Goal: Task Accomplishment & Management: Use online tool/utility

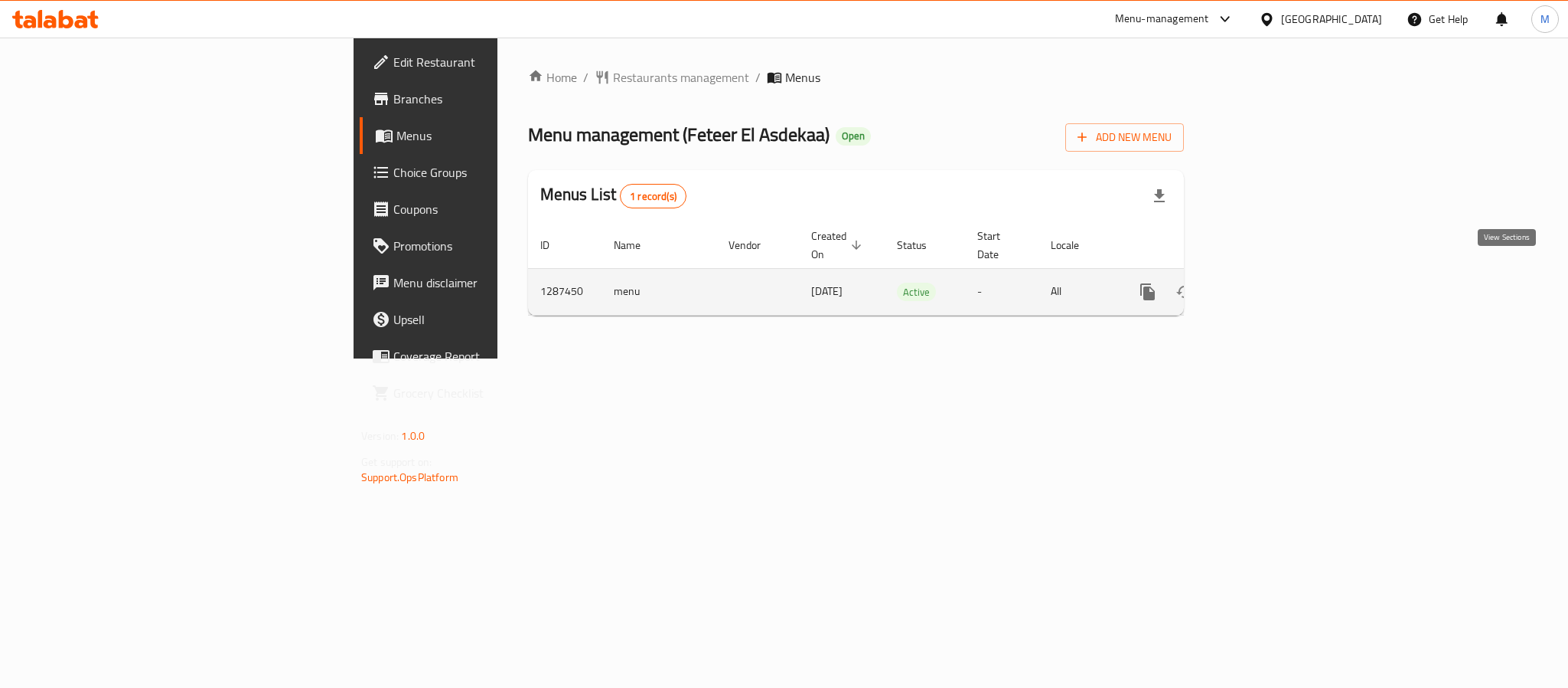
click at [1267, 282] on icon "enhanced table" at bounding box center [1258, 291] width 18 height 18
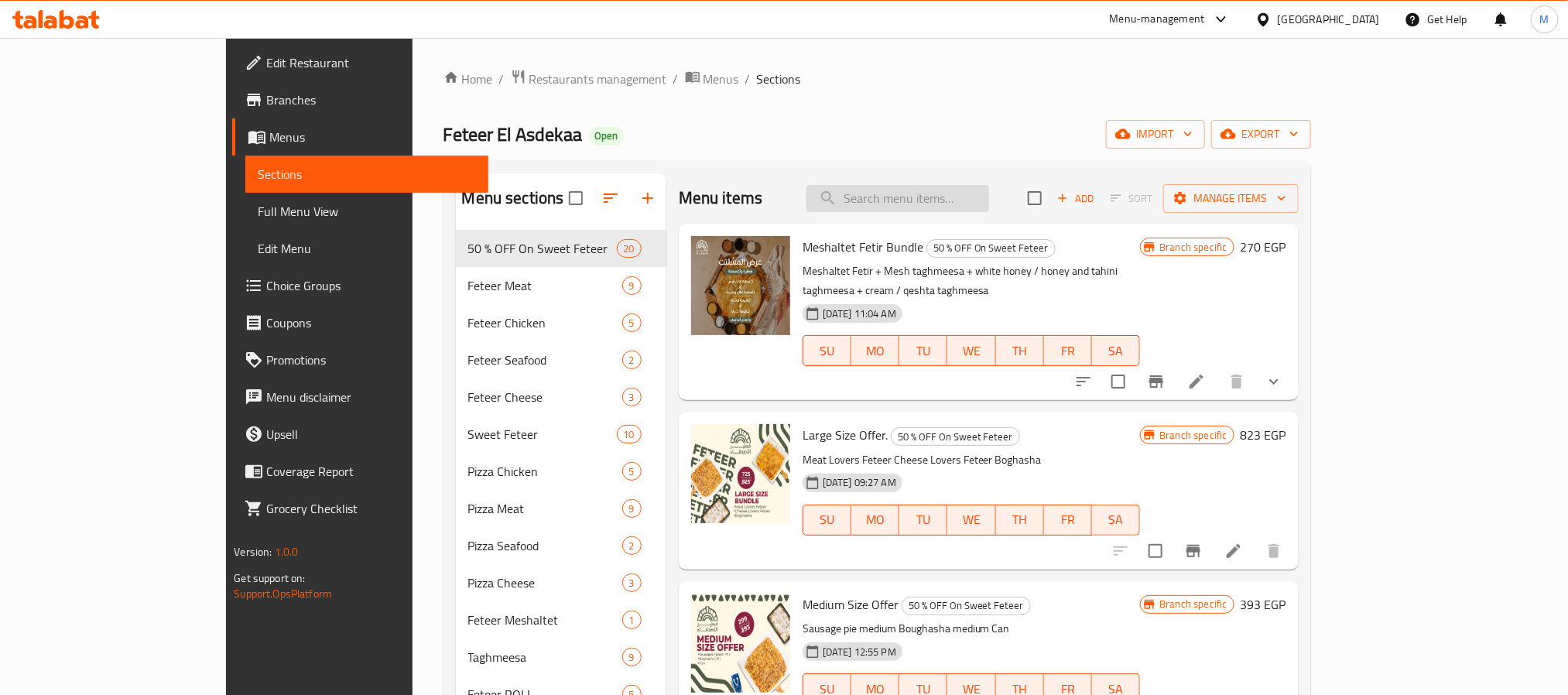
click at [968, 185] on input "search" at bounding box center [898, 199] width 183 height 28
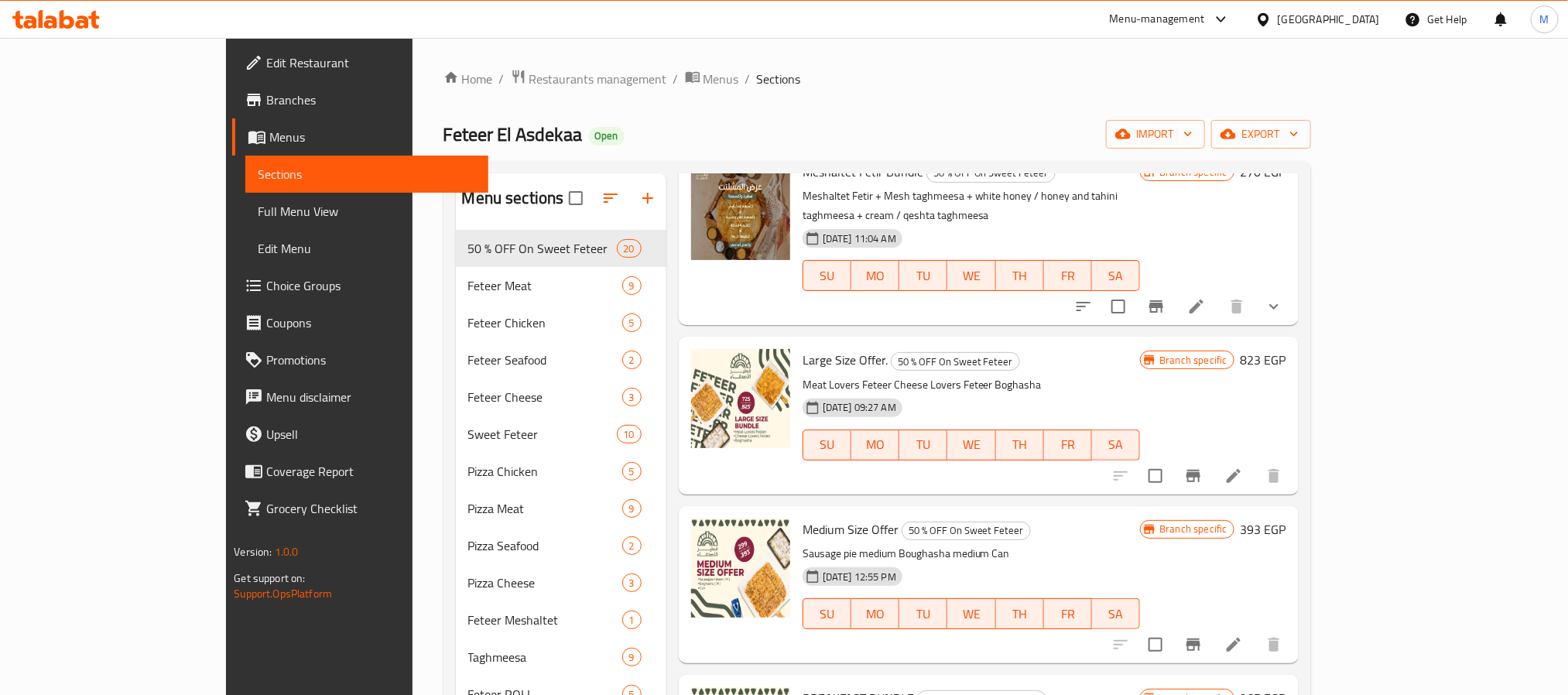
scroll to position [116, 0]
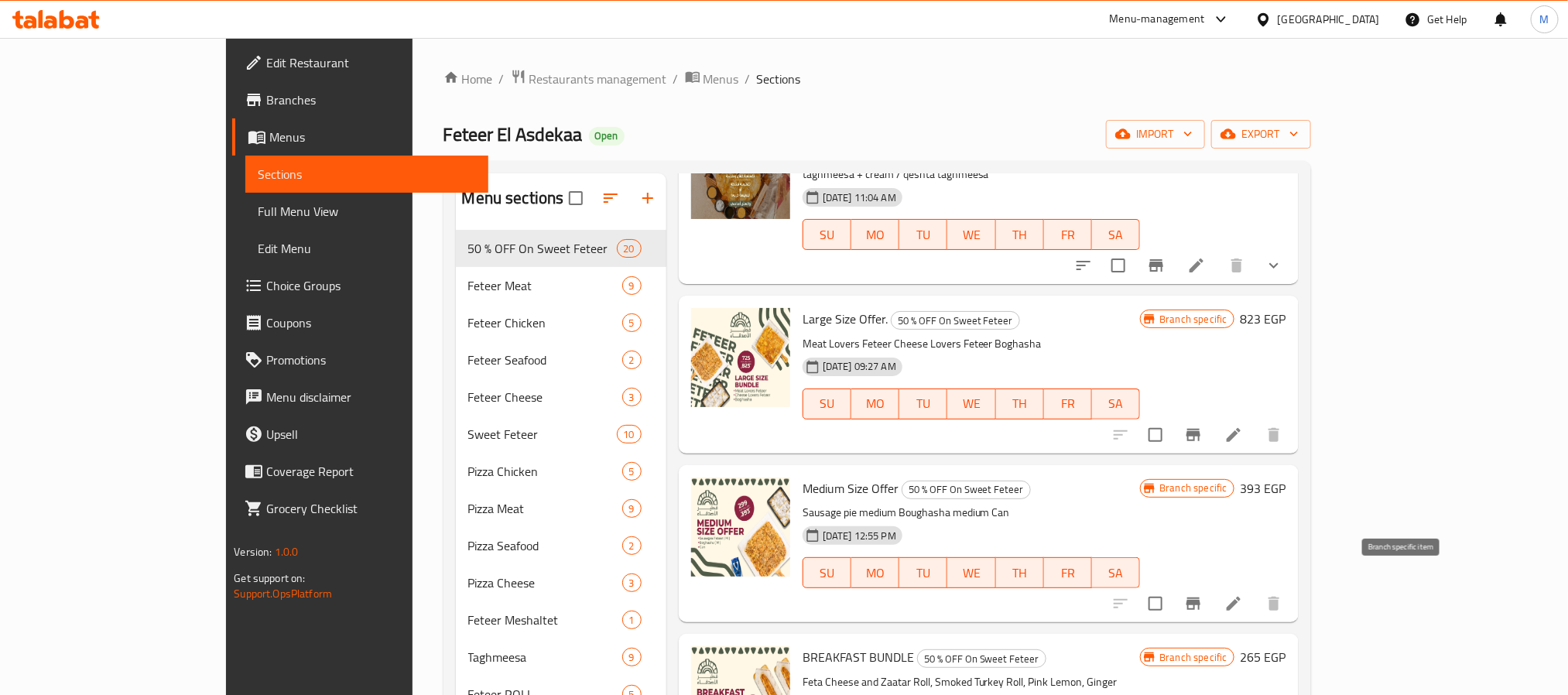
click at [1203, 594] on icon "Branch-specific-item" at bounding box center [1193, 603] width 19 height 19
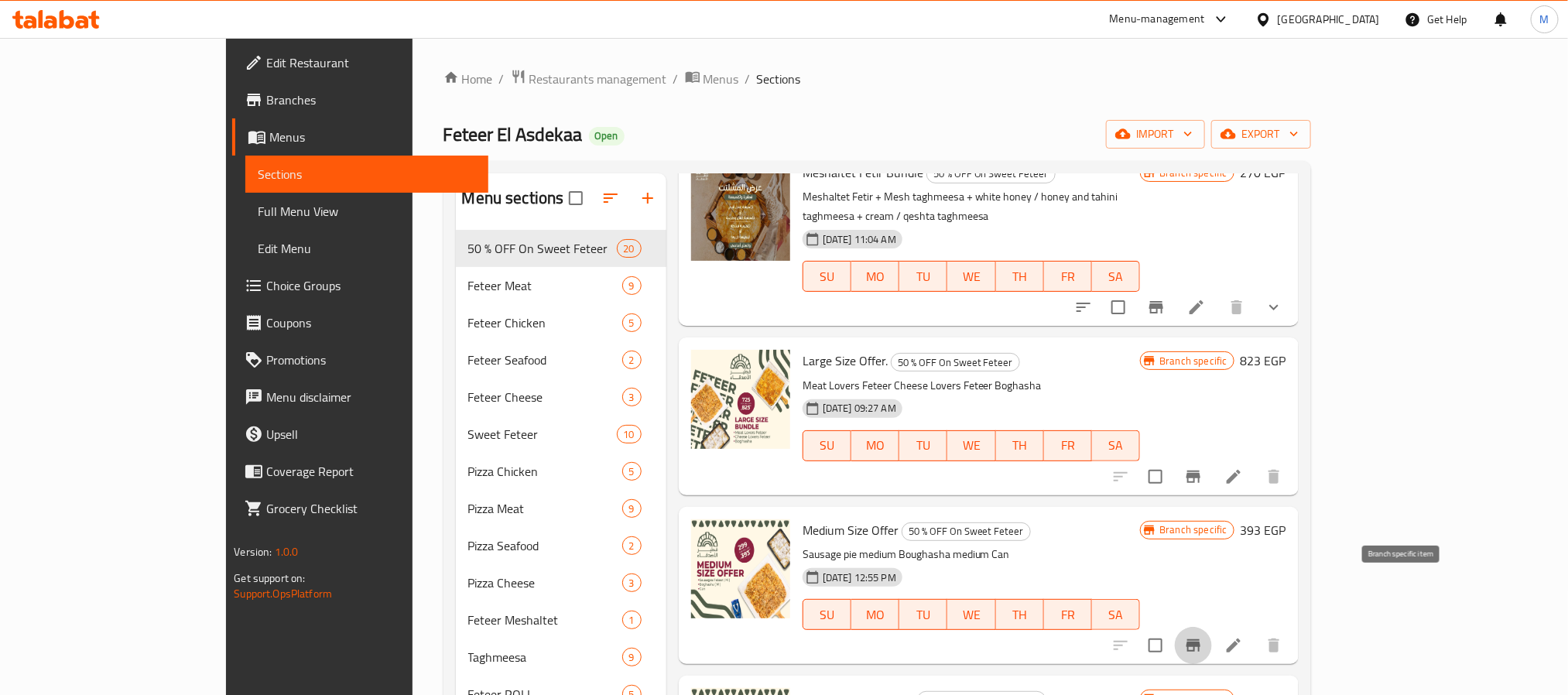
scroll to position [0, 0]
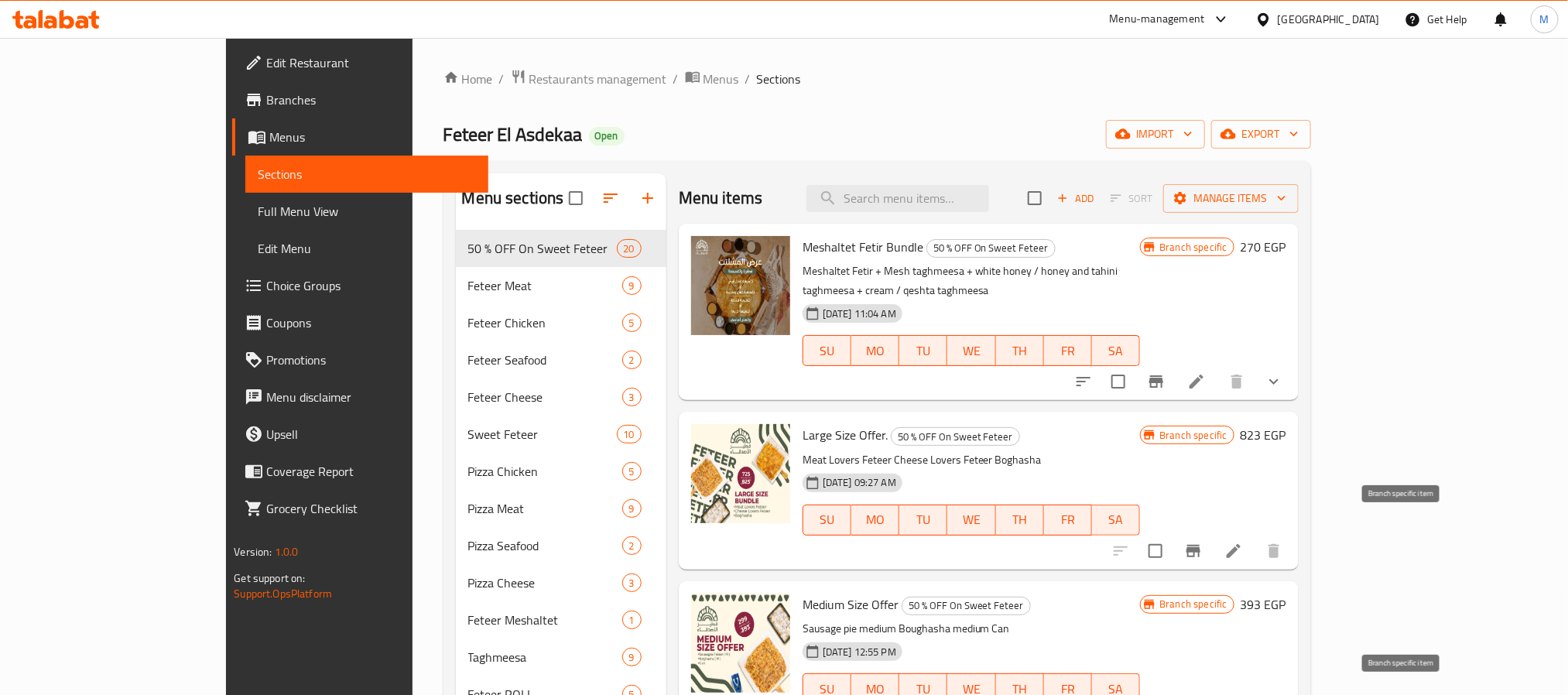
click at [1203, 542] on icon "Branch-specific-item" at bounding box center [1193, 550] width 19 height 19
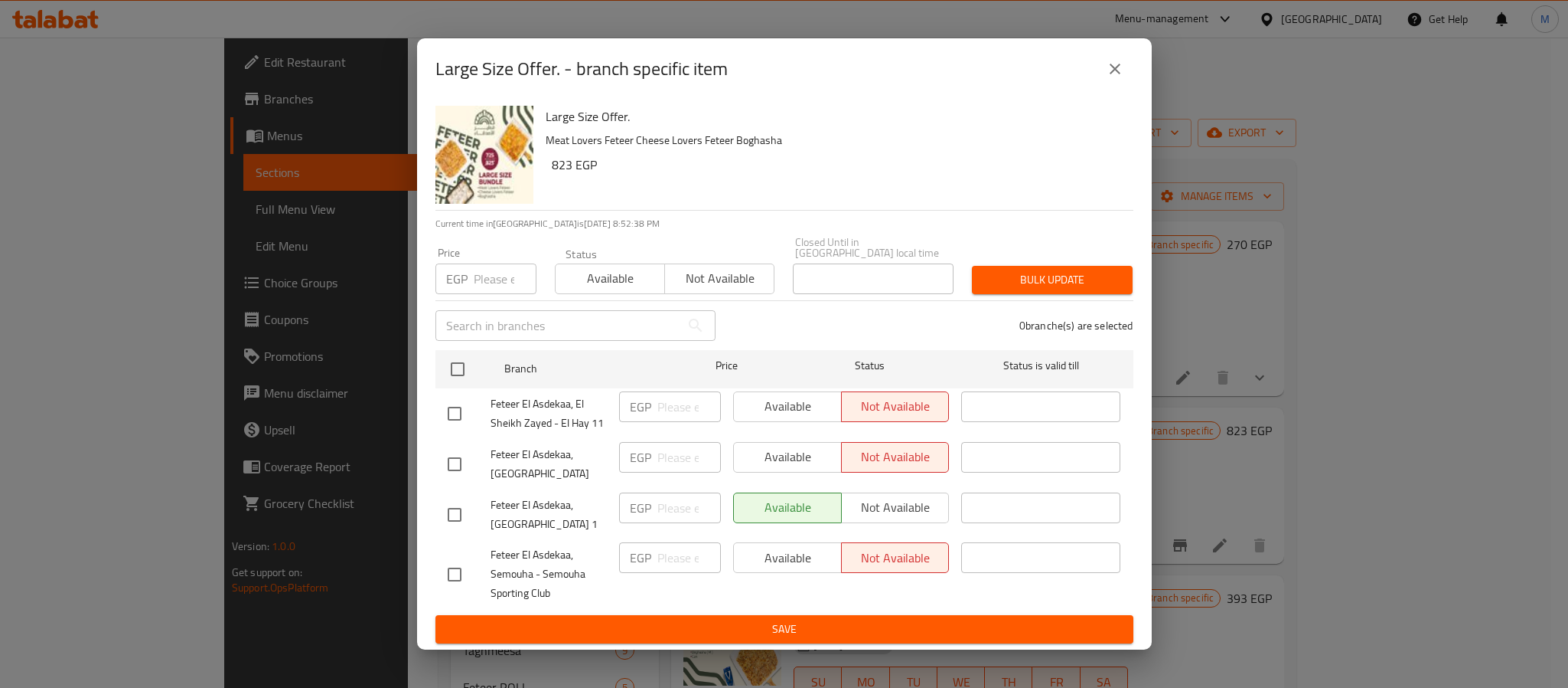
click at [1112, 71] on icon "close" at bounding box center [1115, 68] width 11 height 11
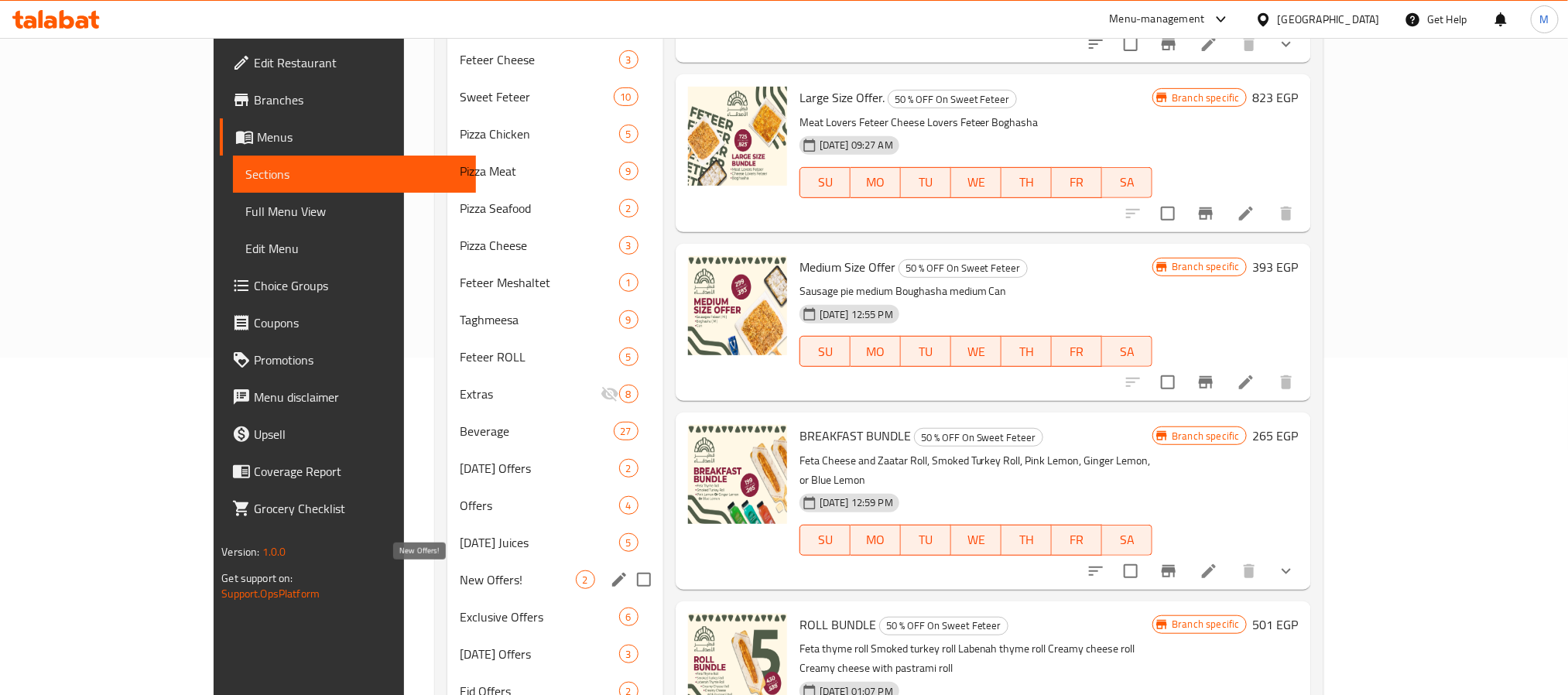
scroll to position [348, 0]
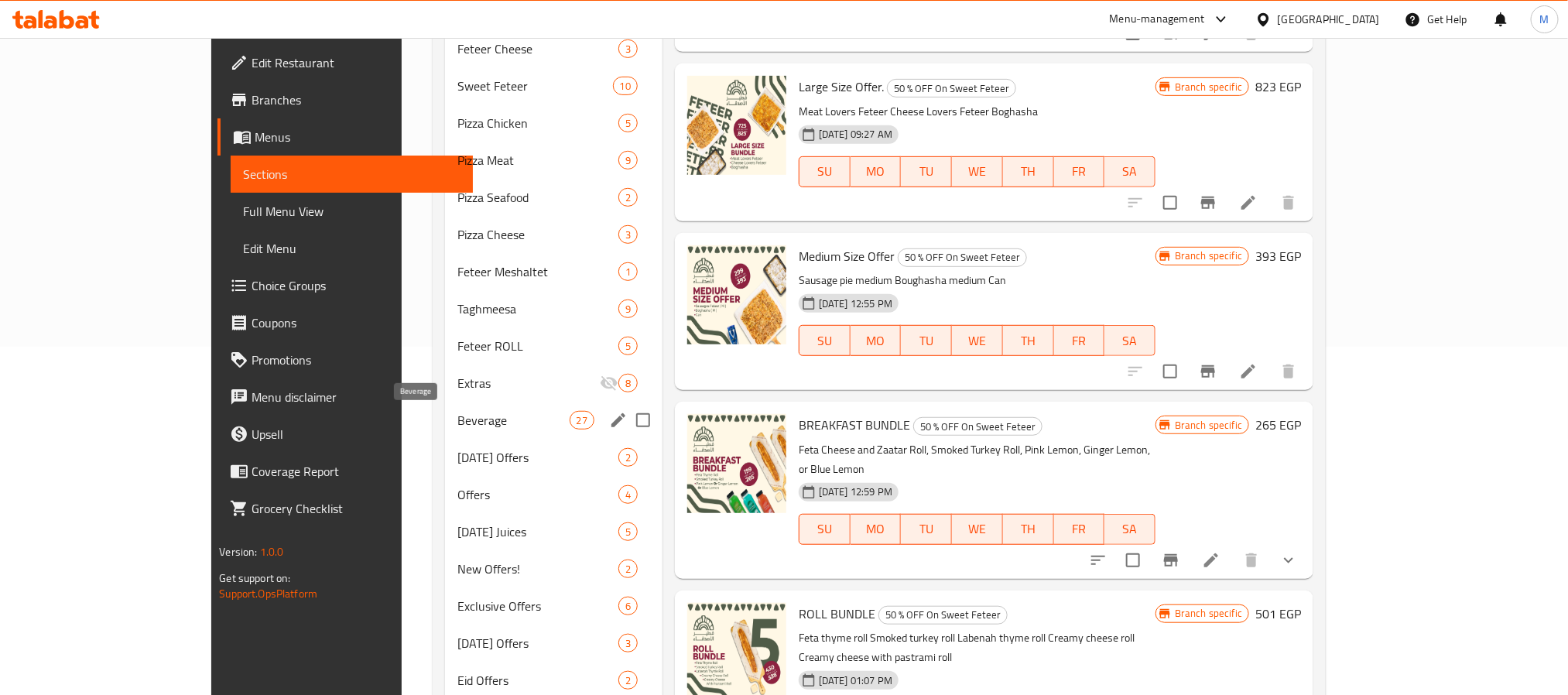
click at [457, 414] on span "Beverage" at bounding box center [513, 420] width 111 height 19
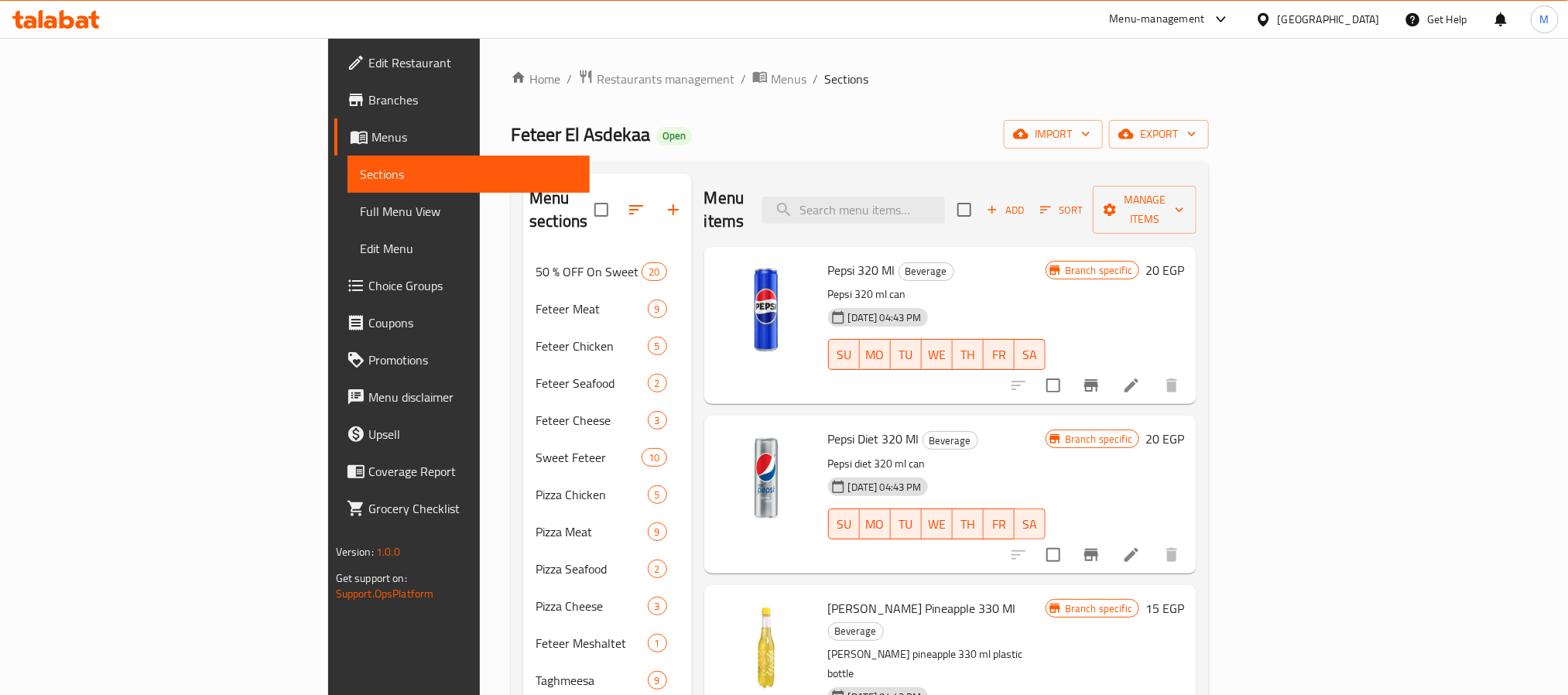
click at [976, 181] on div "Menu items Add Sort Manage items" at bounding box center [950, 209] width 493 height 74
click at [945, 212] on input "search" at bounding box center [854, 210] width 183 height 28
paste input "Boghasha ( L )"
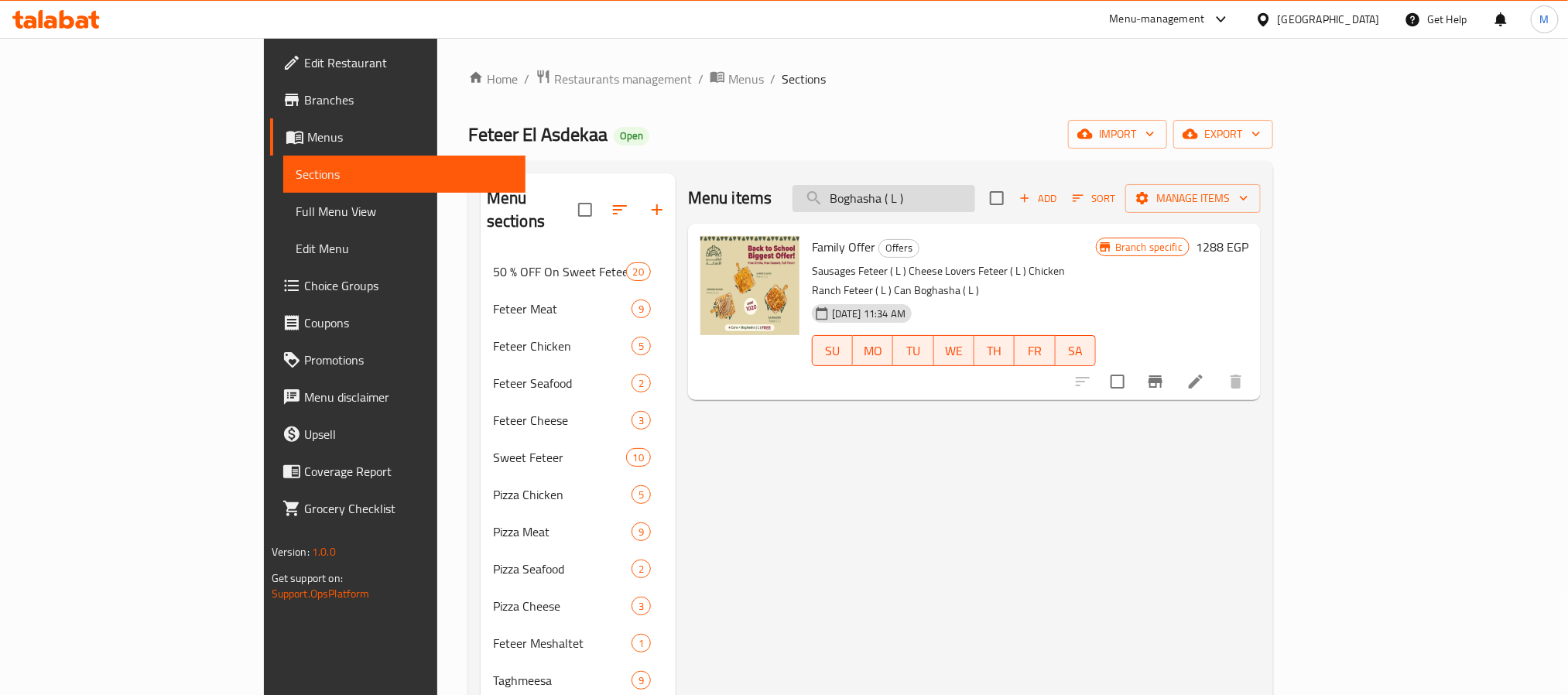
drag, startPoint x: 1026, startPoint y: 203, endPoint x: 975, endPoint y: 202, distance: 51.0
click at [975, 202] on input "Boghasha ( L )" at bounding box center [884, 199] width 183 height 28
click at [975, 205] on input "Boghasha ( L )" at bounding box center [884, 199] width 183 height 28
drag, startPoint x: 1011, startPoint y: 202, endPoint x: 985, endPoint y: 202, distance: 26.0
click at [975, 202] on input "Boghasha ( L )" at bounding box center [884, 199] width 183 height 28
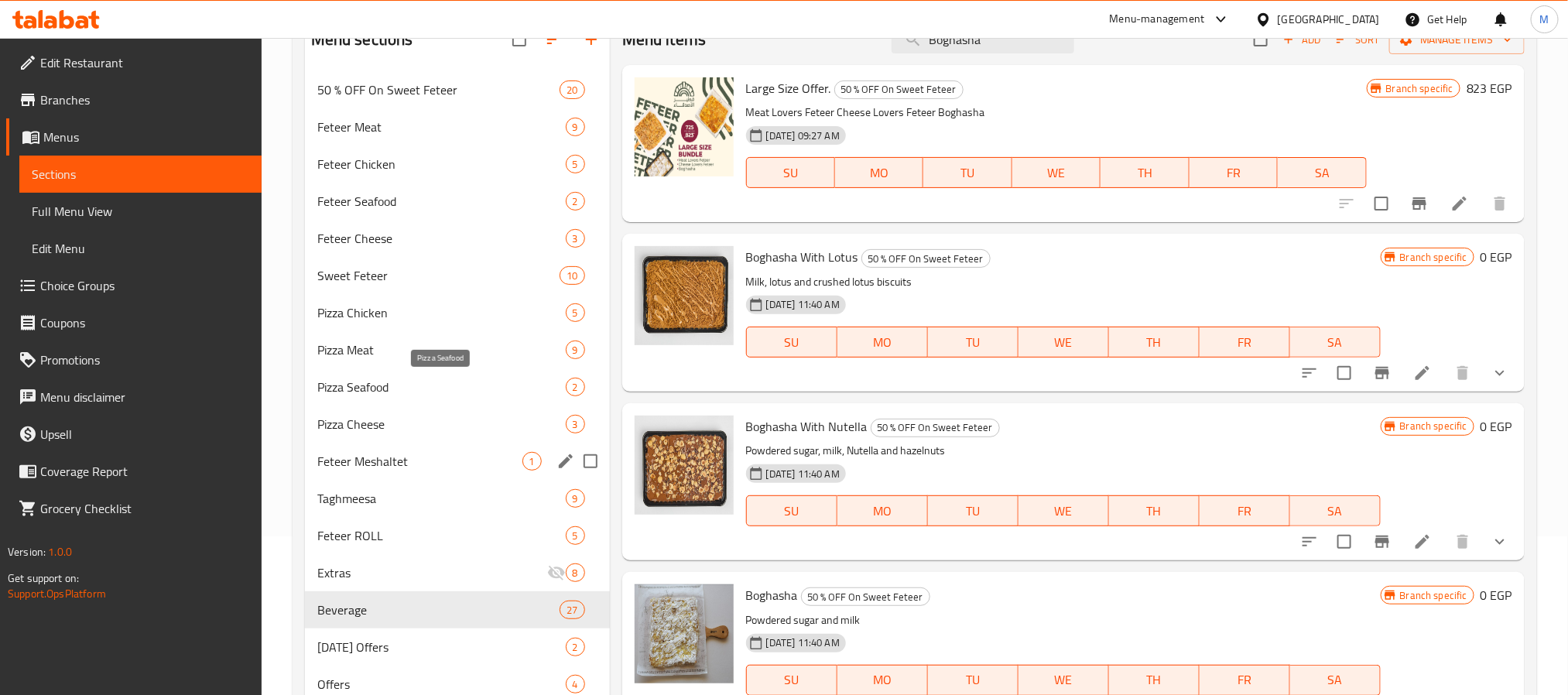
scroll to position [348, 0]
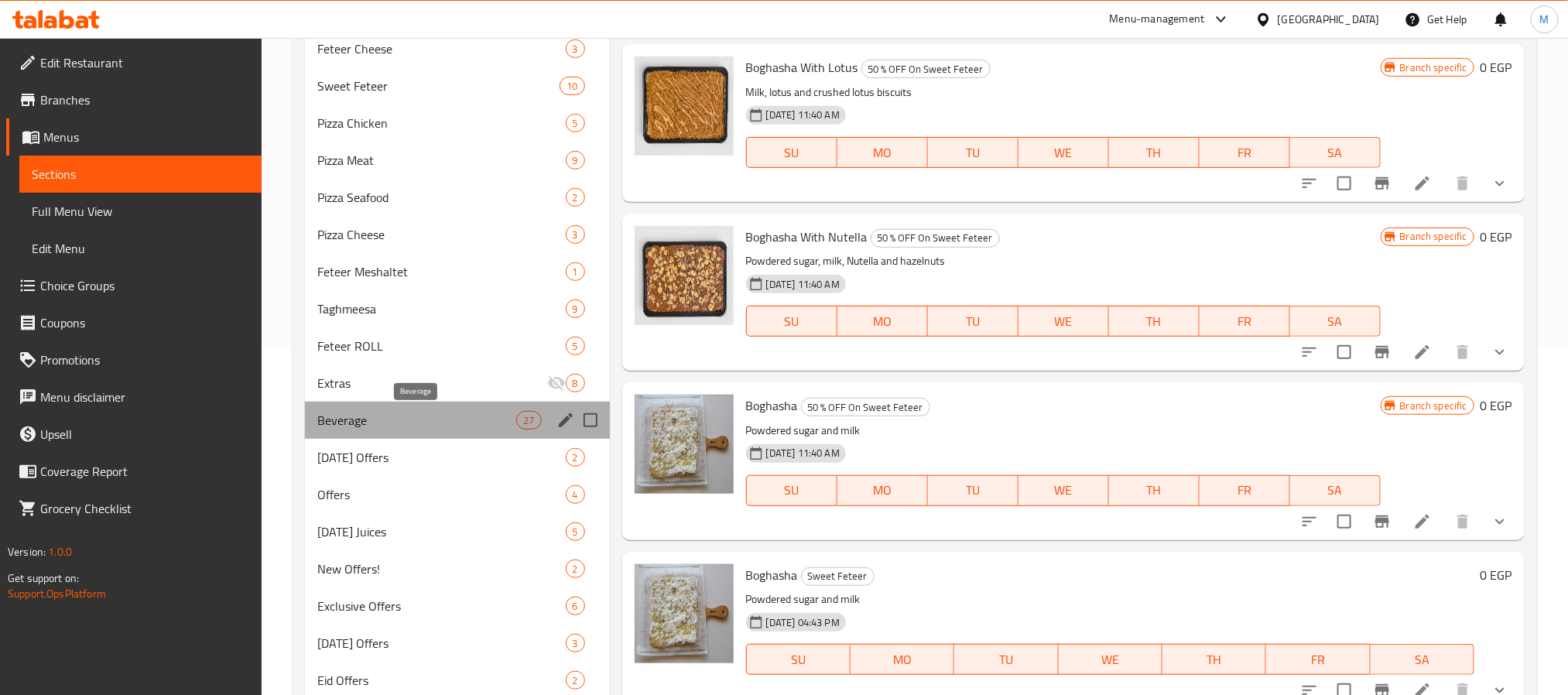
click at [400, 421] on span "Beverage" at bounding box center [417, 420] width 200 height 19
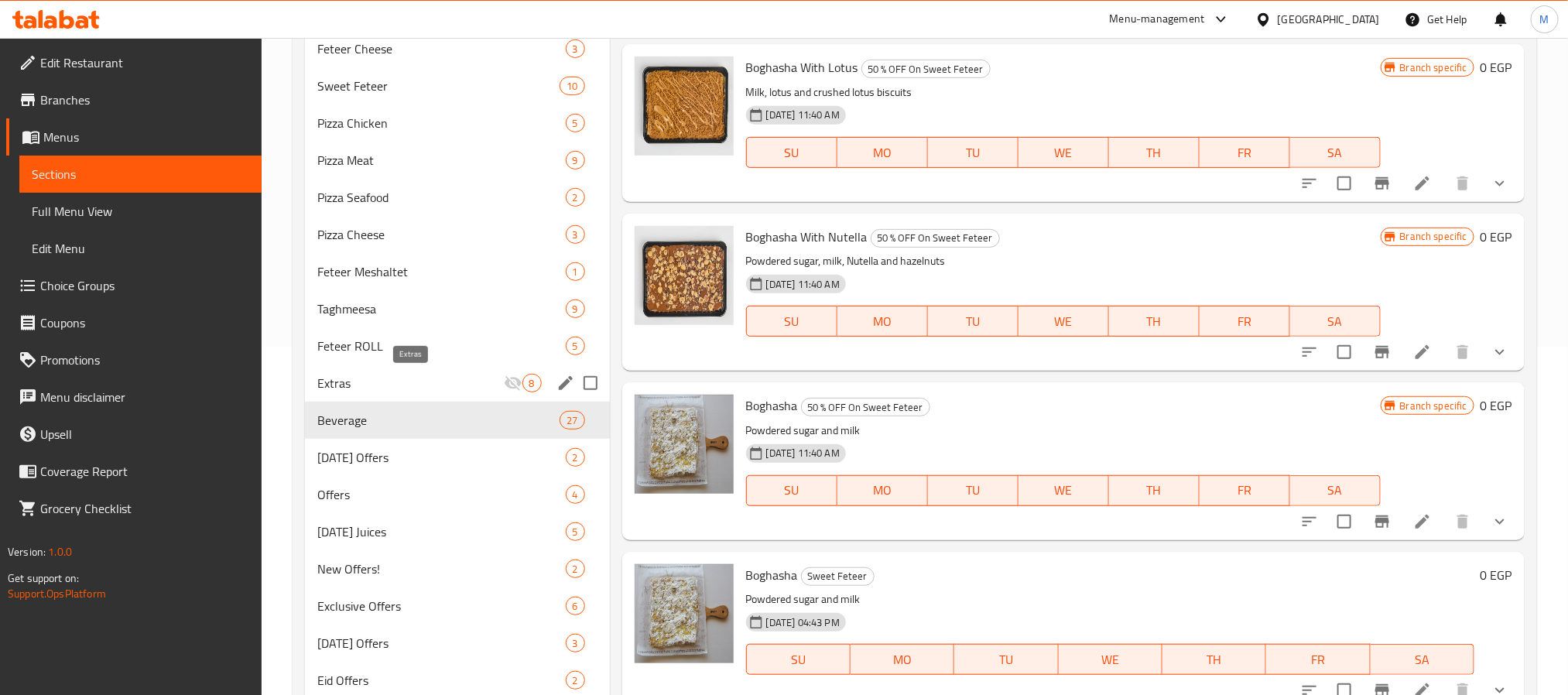
click at [393, 379] on span "Extras" at bounding box center [411, 382] width 187 height 19
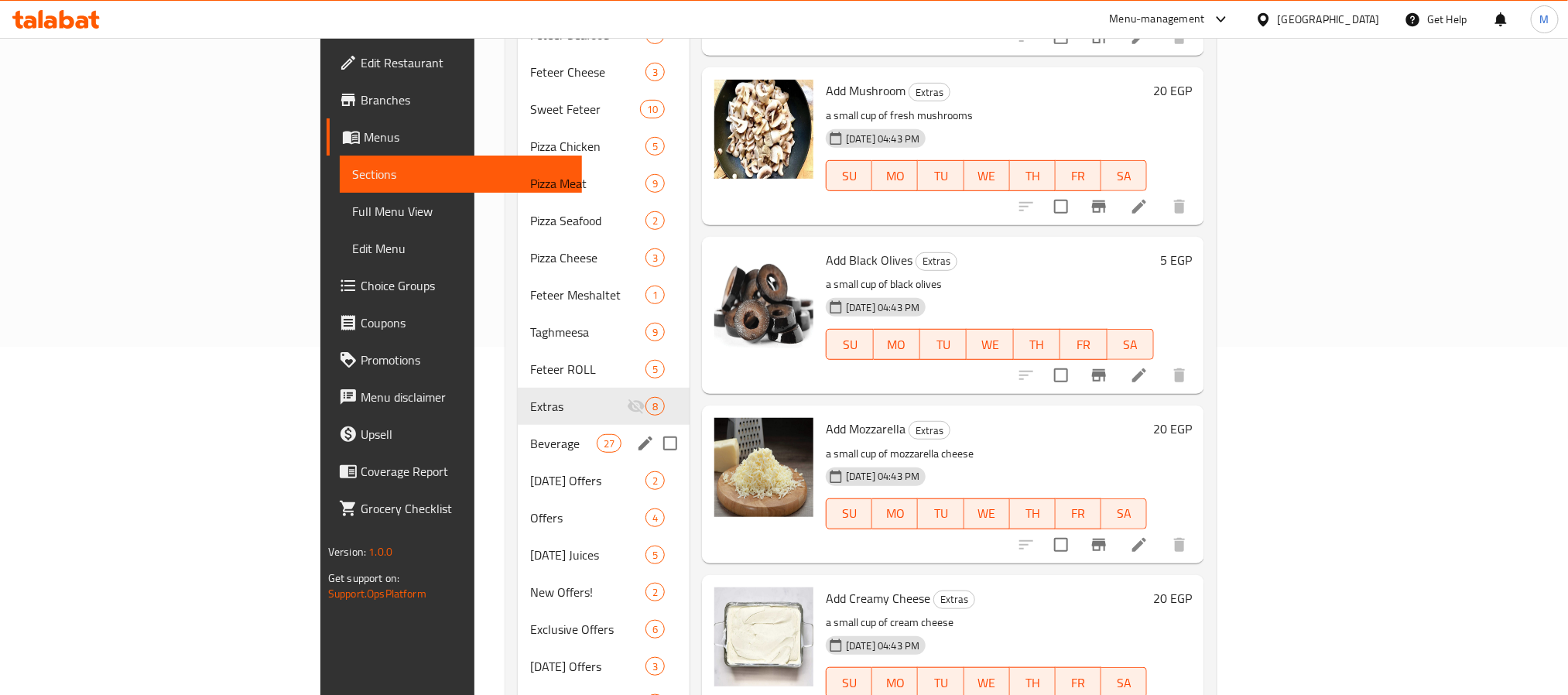
click at [530, 434] on span "Beverage" at bounding box center [563, 442] width 66 height 19
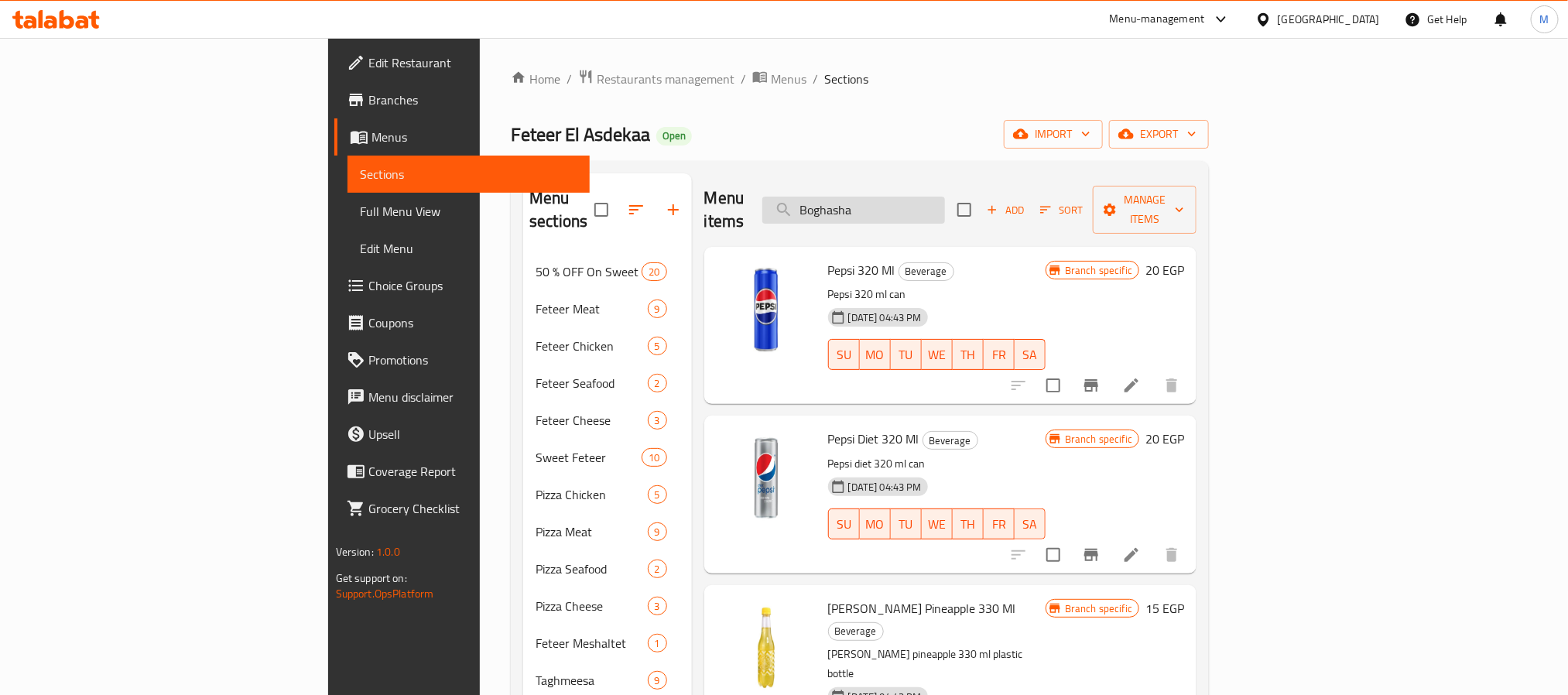
click at [945, 198] on input "Boghasha" at bounding box center [854, 210] width 183 height 28
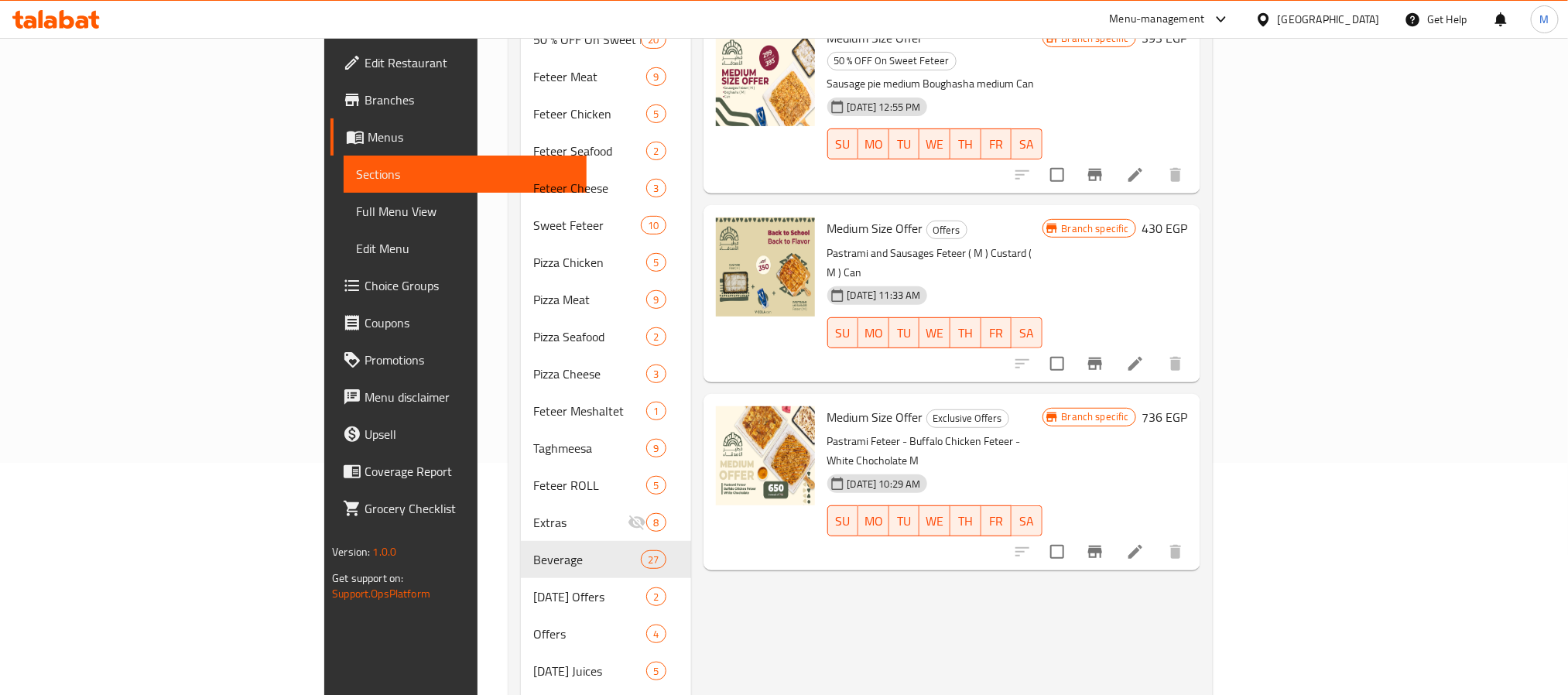
scroll to position [116, 0]
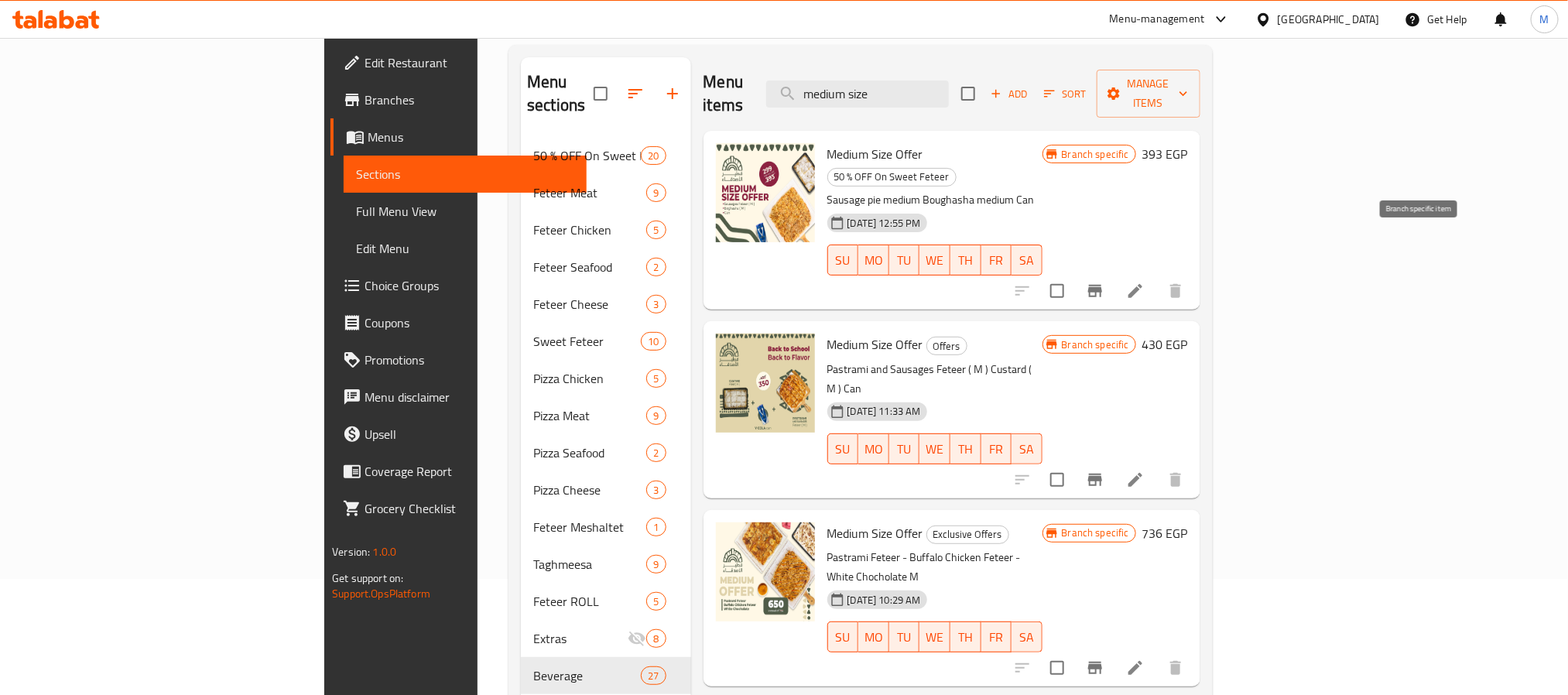
type input "medium size"
click at [1105, 281] on icon "Branch-specific-item" at bounding box center [1095, 290] width 19 height 19
click at [1114, 461] on button "Branch-specific-item" at bounding box center [1096, 480] width 37 height 37
click at [1194, 649] on div at bounding box center [1100, 667] width 191 height 37
click at [1114, 649] on button "Branch-specific-item" at bounding box center [1096, 667] width 37 height 37
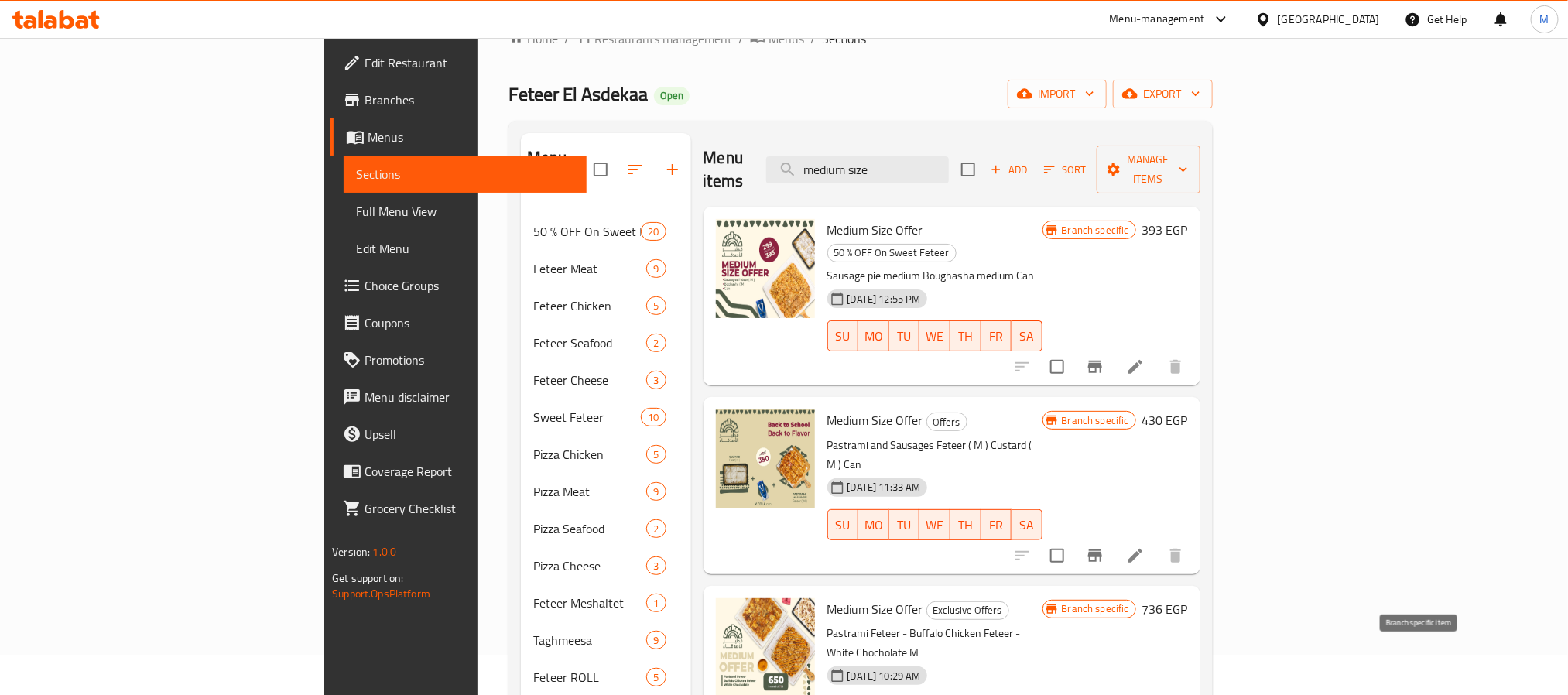
scroll to position [0, 0]
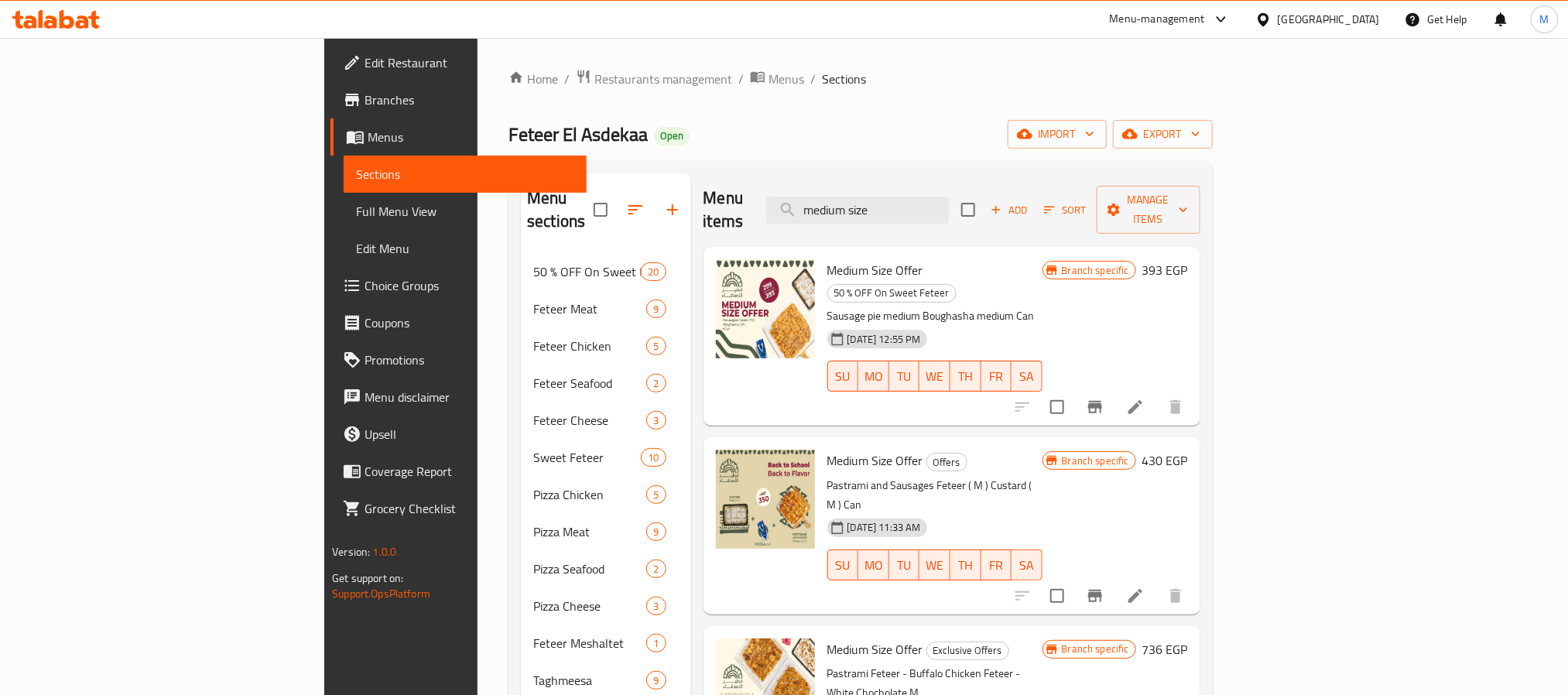
drag, startPoint x: 1001, startPoint y: 207, endPoint x: 786, endPoint y: 187, distance: 215.9
click at [786, 187] on div "Menu items medium size Add Sort Manage items" at bounding box center [951, 209] width 497 height 74
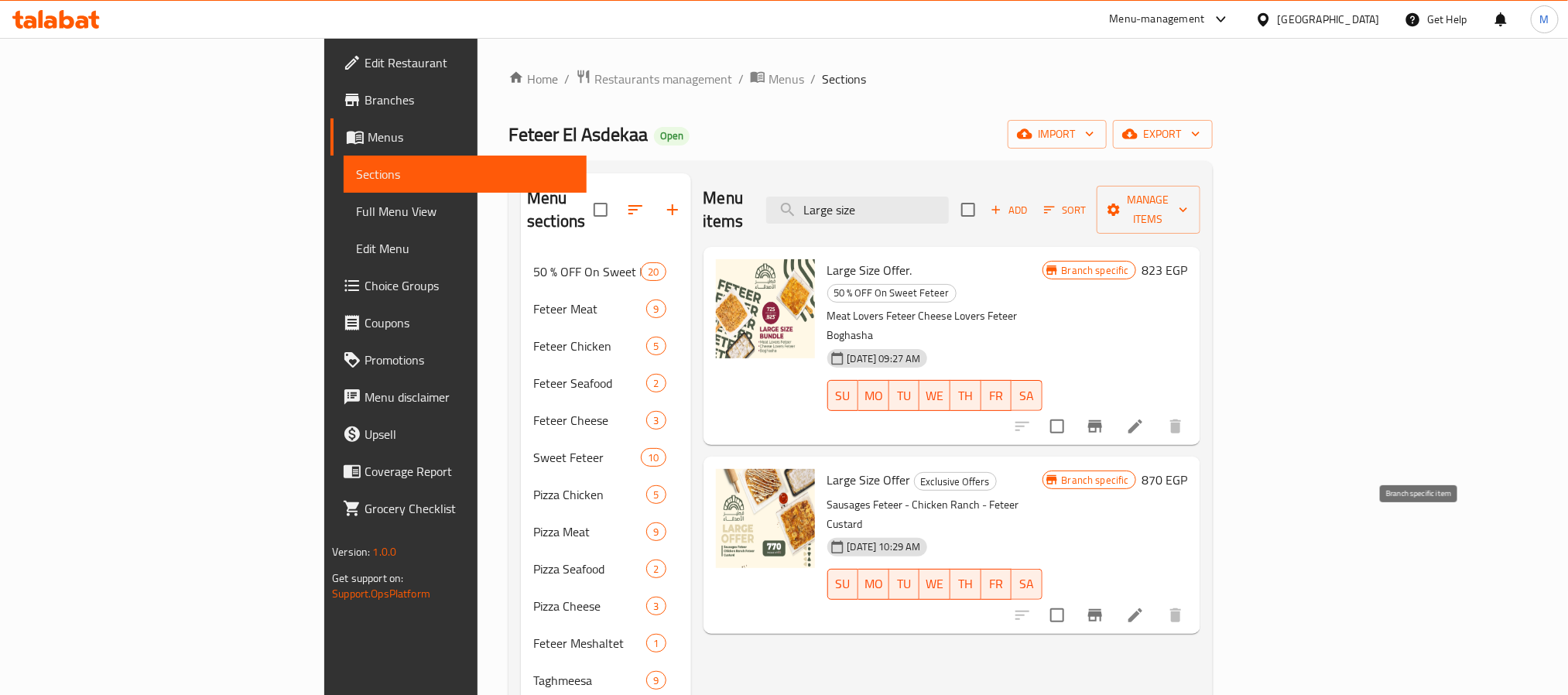
type input "Large size"
click at [1114, 597] on button "Branch-specific-item" at bounding box center [1096, 615] width 37 height 37
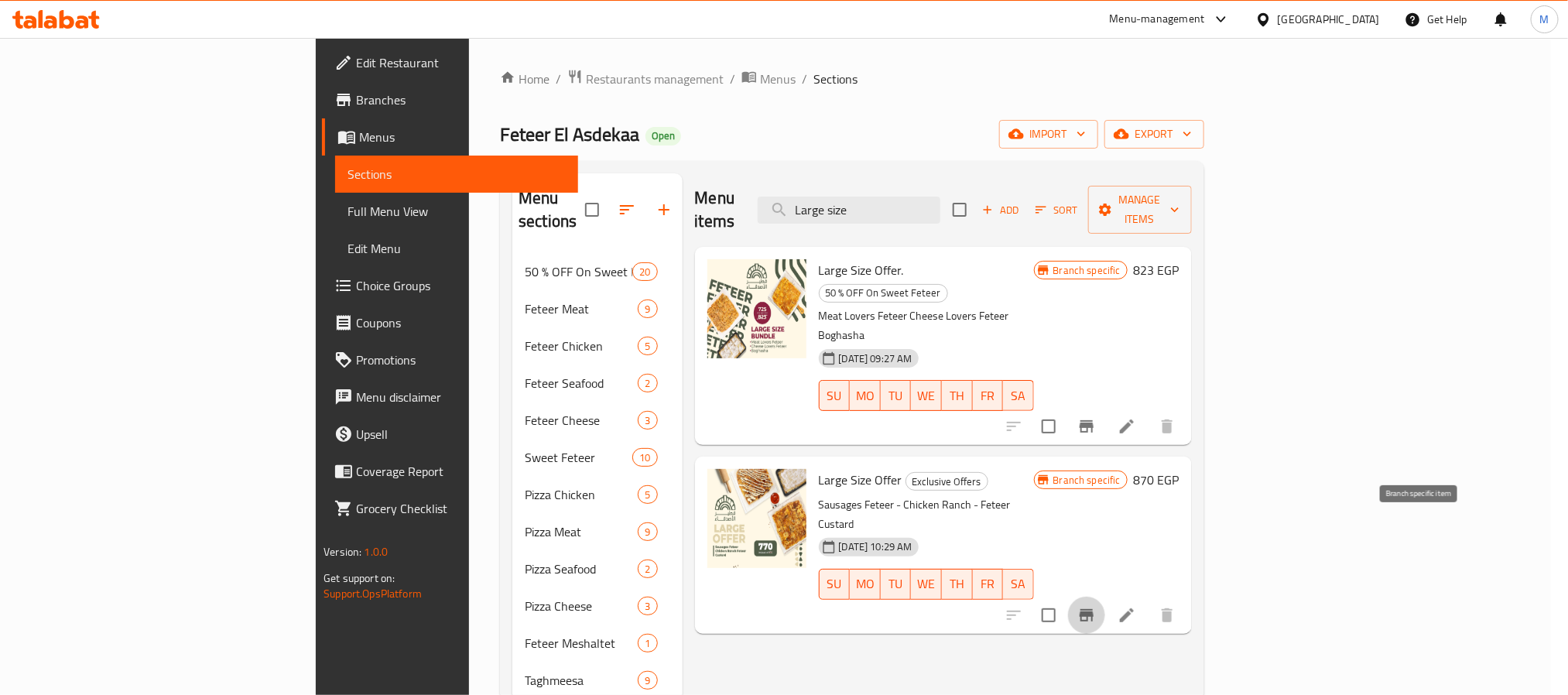
click at [1094, 420] on icon "Branch-specific-item" at bounding box center [1087, 426] width 14 height 13
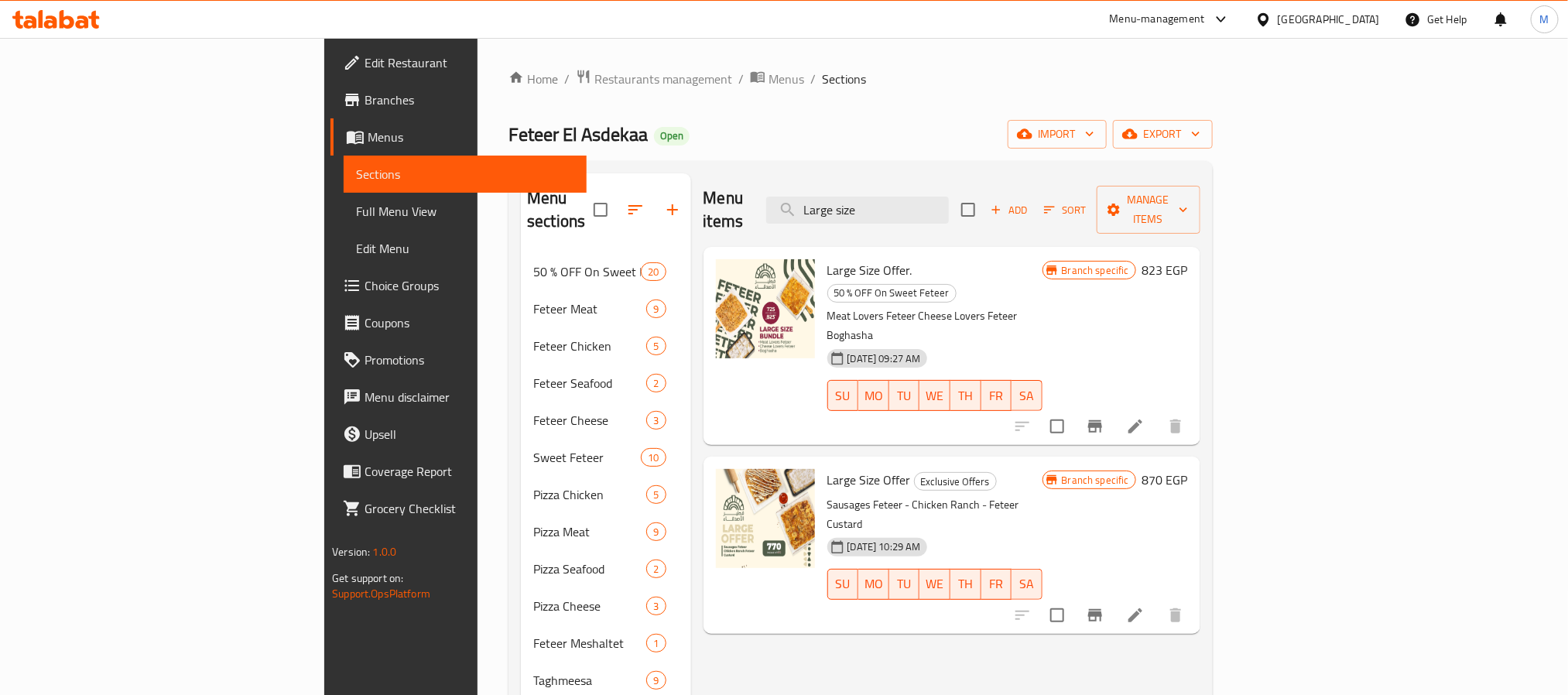
drag, startPoint x: 1013, startPoint y: 202, endPoint x: 809, endPoint y: 196, distance: 204.1
click at [848, 193] on div "Menu items Large size Add Sort Manage items" at bounding box center [951, 209] width 497 height 74
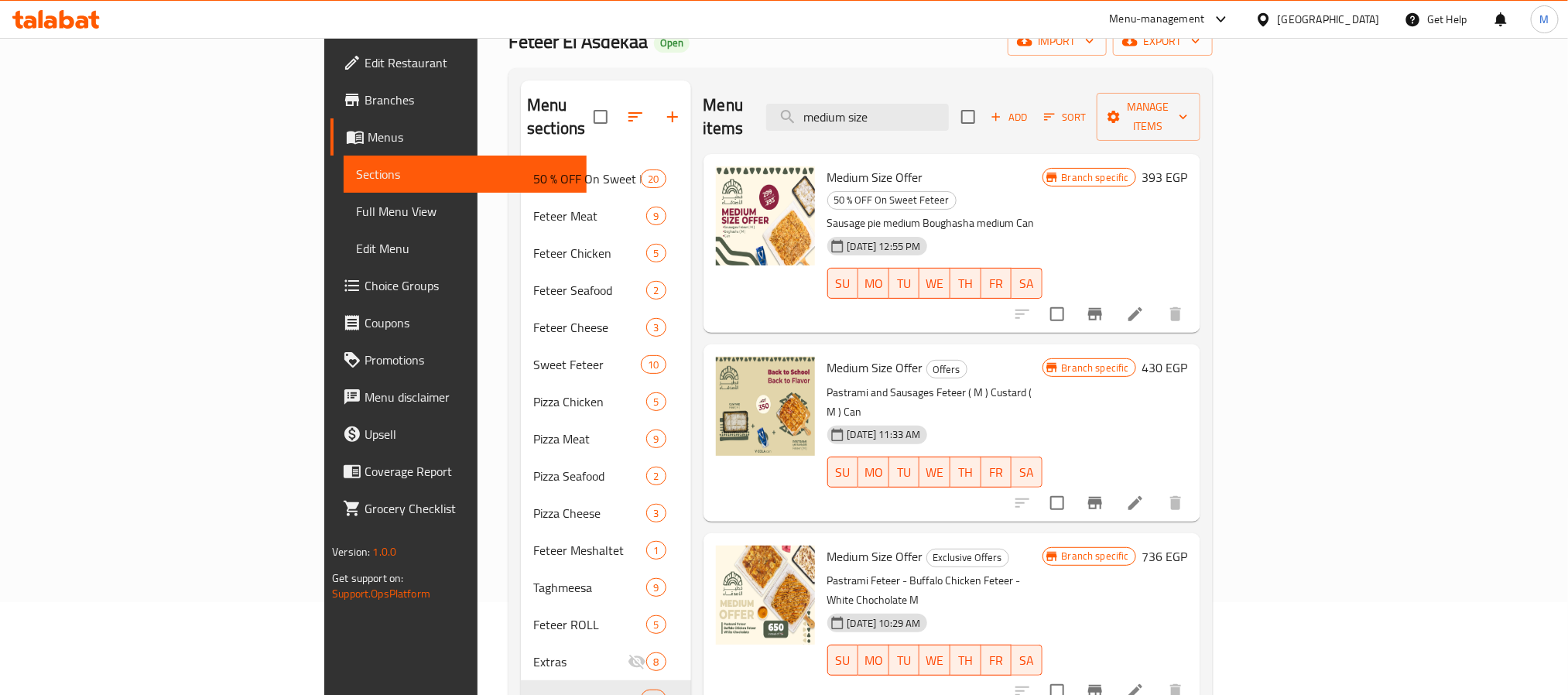
scroll to position [52, 0]
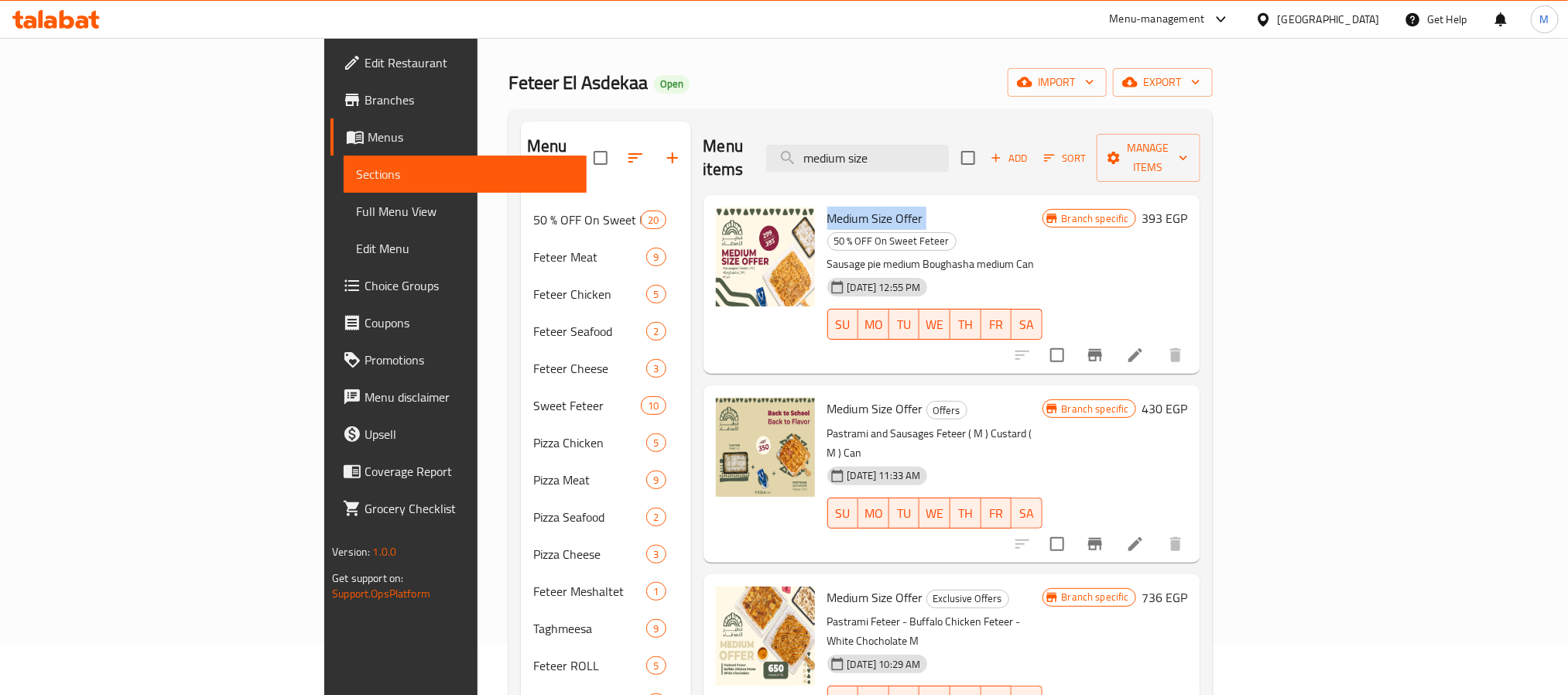
drag, startPoint x: 844, startPoint y: 195, endPoint x: 747, endPoint y: 191, distance: 97.1
click at [827, 207] on h6 "Medium Size Offer 50 % OFF On Sweet Feteer" at bounding box center [935, 229] width 215 height 43
copy h6 "Medium Size Offer"
click at [949, 158] on input "medium size" at bounding box center [858, 158] width 183 height 28
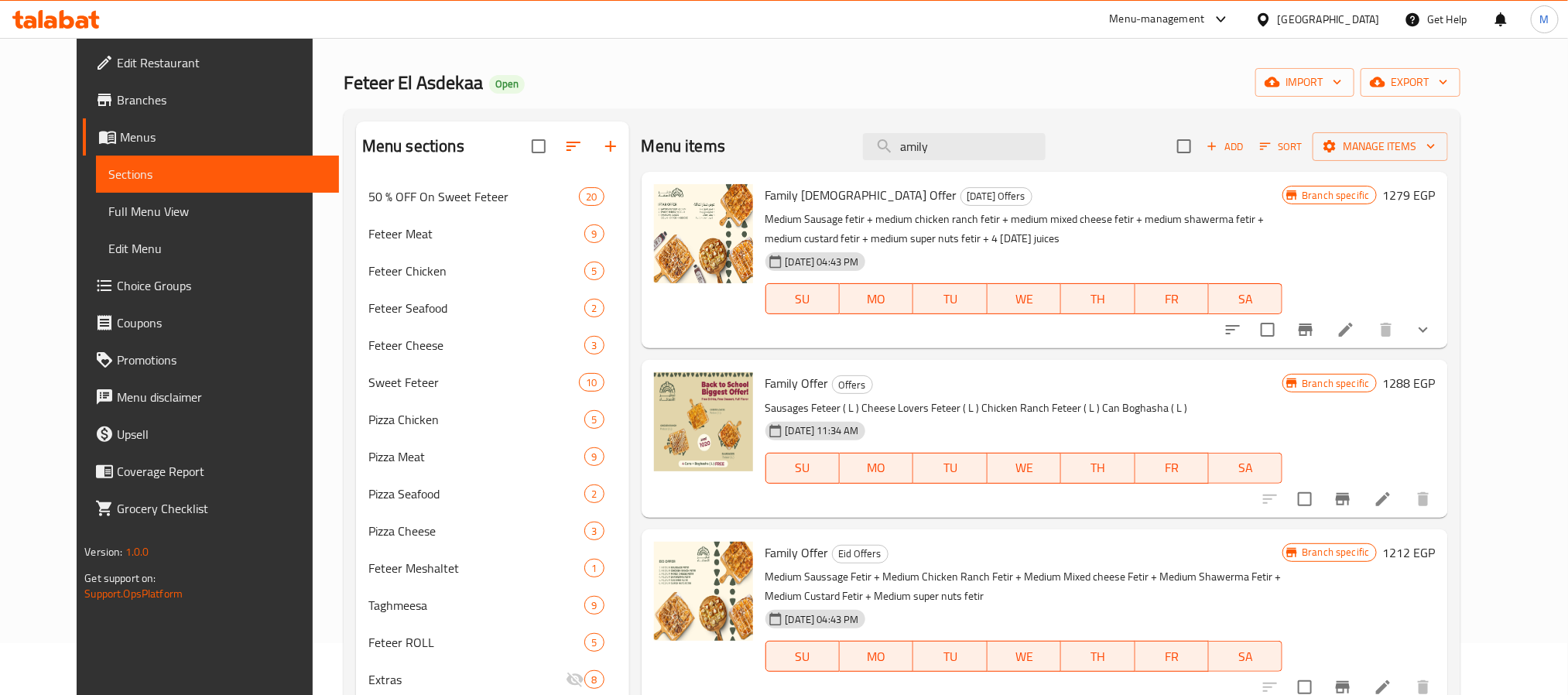
drag, startPoint x: 909, startPoint y: 153, endPoint x: 646, endPoint y: 160, distance: 263.1
click at [762, 154] on div "Menu items amily Add Sort Manage items" at bounding box center [1045, 146] width 807 height 50
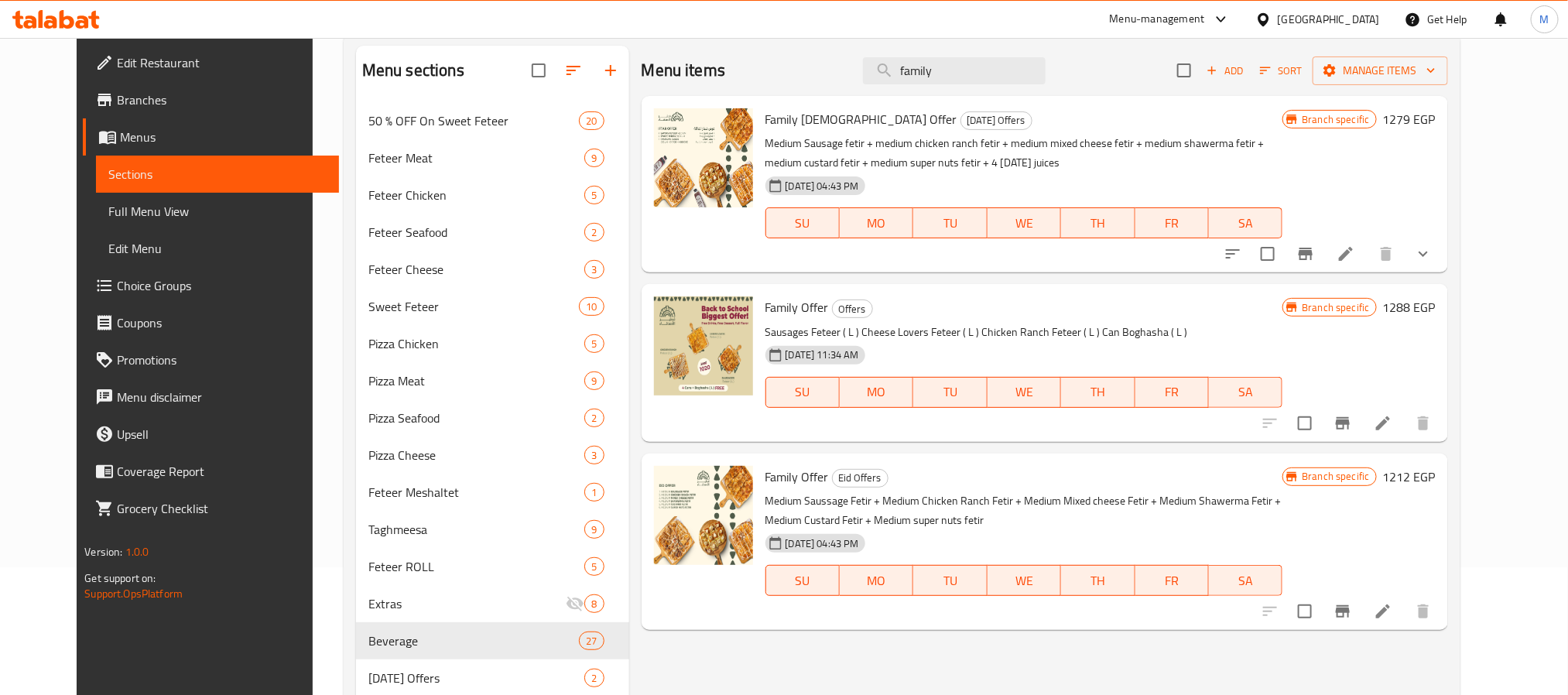
scroll to position [168, 0]
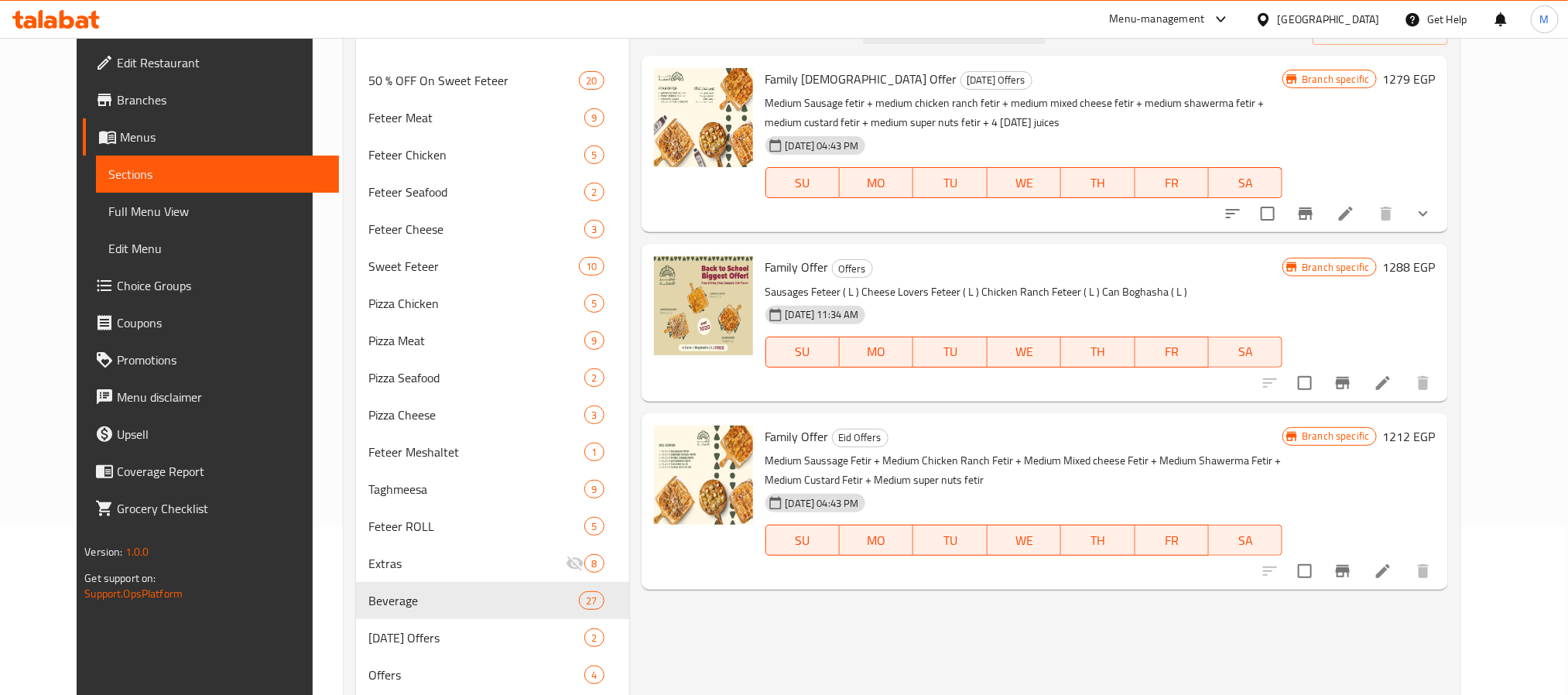
type input "family"
drag, startPoint x: 809, startPoint y: 269, endPoint x: 742, endPoint y: 265, distance: 67.1
click at [759, 265] on div "Family Offer Offers Sausages Feteer ( L ) Cheese Lovers Feteer ( L ) Chicken Ra…" at bounding box center [1024, 321] width 530 height 145
copy span "Family Offer"
